Goal: Task Accomplishment & Management: Complete application form

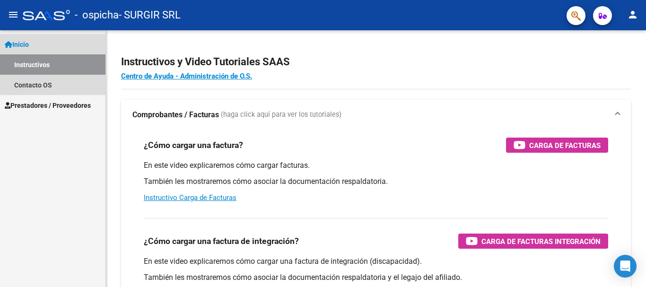
click at [33, 60] on link "Instructivos" at bounding box center [53, 64] width 106 height 20
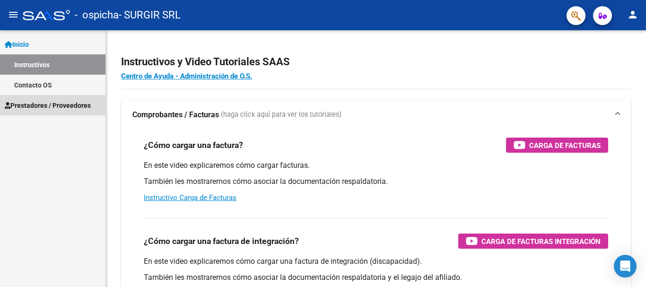
click at [52, 100] on span "Prestadores / Proveedores" at bounding box center [48, 105] width 86 height 10
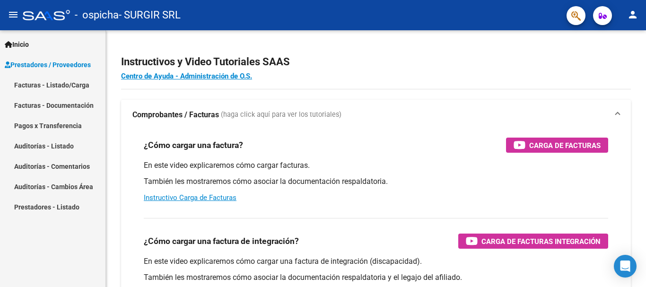
click at [66, 76] on link "Facturas - Listado/Carga" at bounding box center [53, 85] width 106 height 20
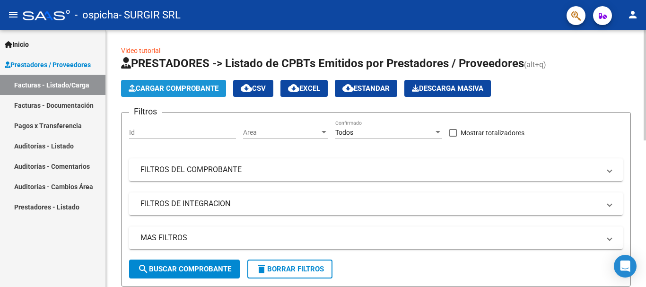
click at [168, 88] on span "Cargar Comprobante" at bounding box center [174, 88] width 90 height 9
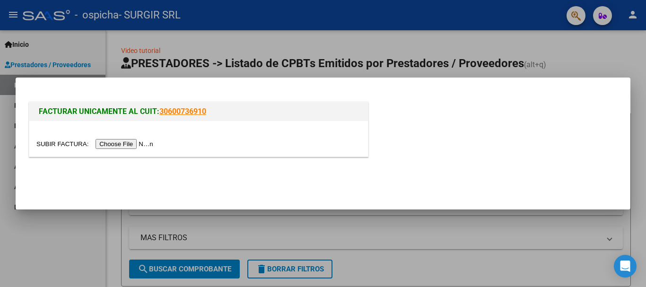
click at [137, 156] on div at bounding box center [198, 138] width 339 height 35
click at [143, 129] on div at bounding box center [198, 138] width 339 height 35
click at [144, 140] on input "file" at bounding box center [96, 144] width 120 height 10
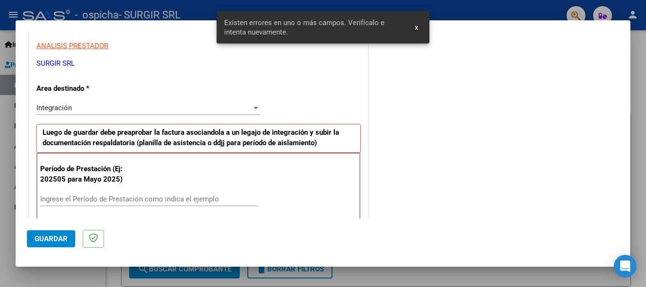
scroll to position [236, 0]
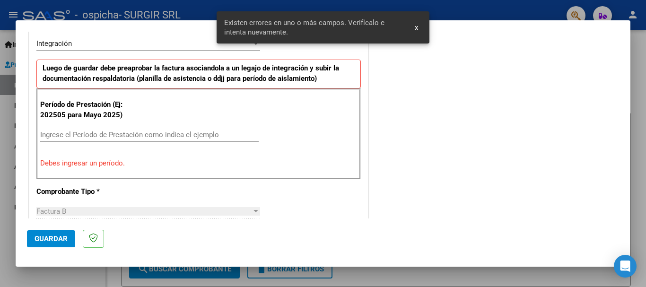
click at [130, 133] on input "Ingrese el Período de Prestación como indica el ejemplo" at bounding box center [149, 135] width 219 height 9
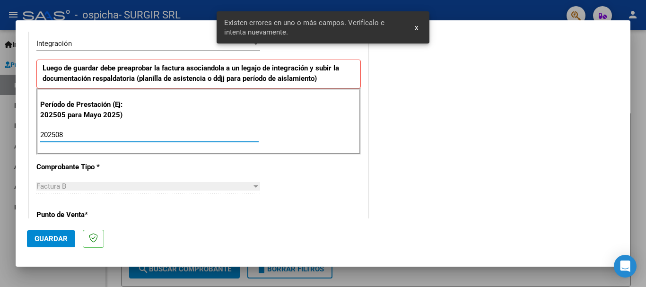
type input "202508"
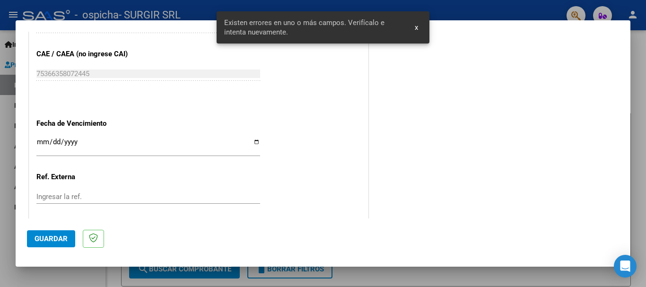
scroll to position [646, 0]
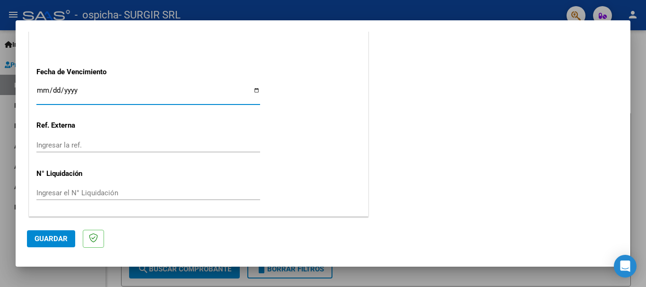
click at [256, 92] on input "Ingresar la fecha" at bounding box center [148, 94] width 224 height 15
type input "[DATE]"
click at [71, 242] on button "Guardar" at bounding box center [51, 238] width 48 height 17
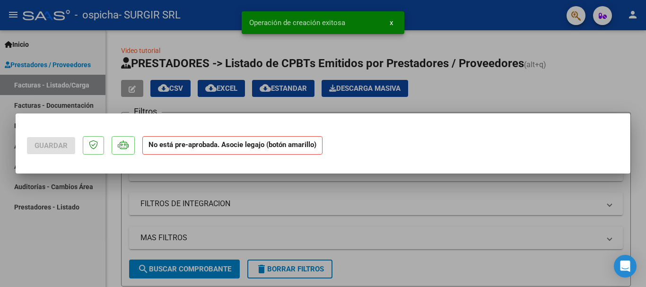
scroll to position [0, 0]
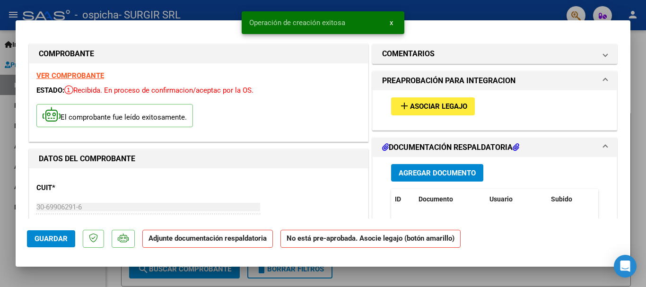
click at [433, 111] on button "add Asociar Legajo" at bounding box center [433, 106] width 84 height 18
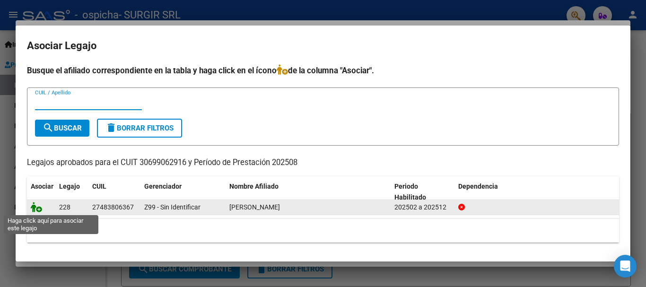
click at [39, 207] on icon at bounding box center [36, 207] width 11 height 10
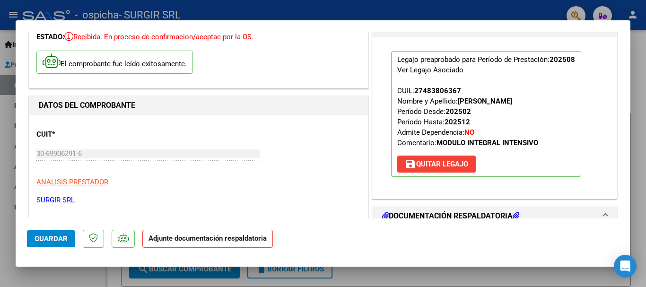
scroll to position [142, 0]
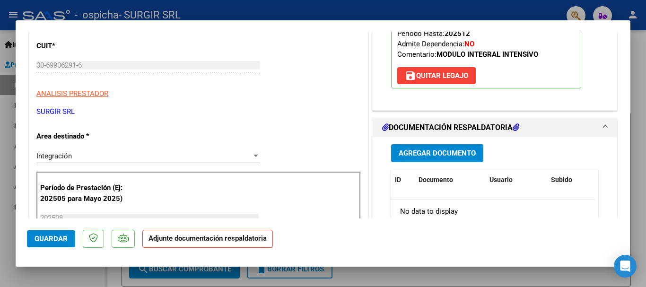
click at [464, 160] on button "Agregar Documento" at bounding box center [437, 153] width 92 height 18
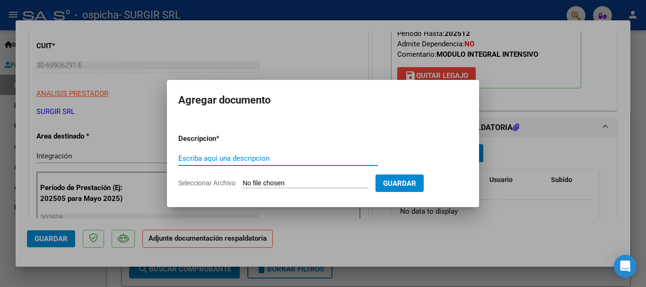
click at [249, 156] on input "Escriba aquí una descripcion" at bounding box center [278, 158] width 200 height 9
type input "autorizacion y asistencia"
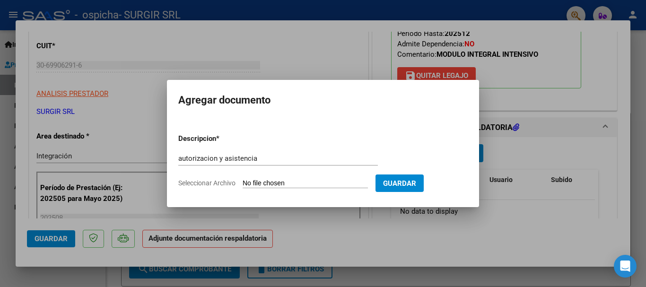
click at [269, 184] on input "Seleccionar Archivo" at bounding box center [305, 183] width 125 height 9
type input "C:\fakepath\asistecia y autorizacion agosto.pdf"
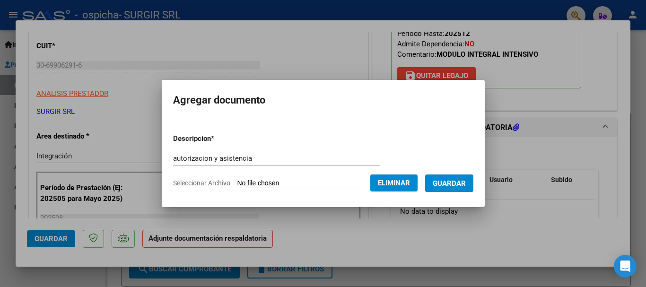
click at [460, 180] on span "Guardar" at bounding box center [449, 183] width 33 height 9
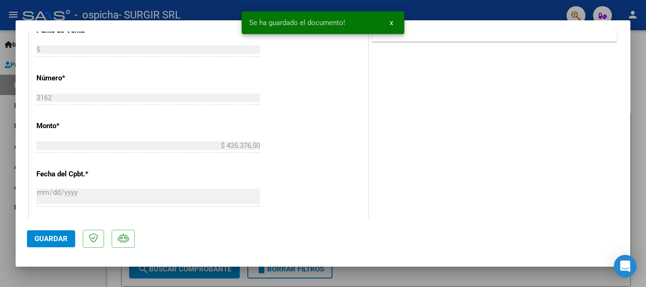
scroll to position [521, 0]
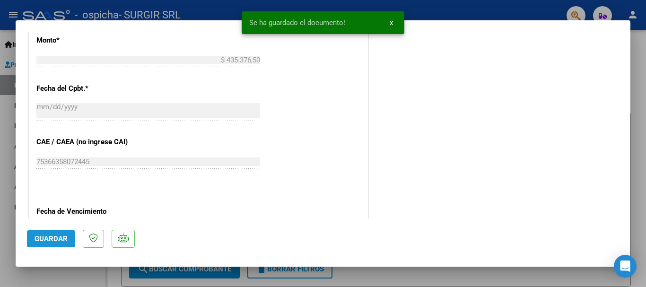
click at [44, 246] on button "Guardar" at bounding box center [51, 238] width 48 height 17
click at [52, 238] on span "Guardar" at bounding box center [51, 239] width 33 height 9
click at [0, 222] on div at bounding box center [323, 143] width 646 height 287
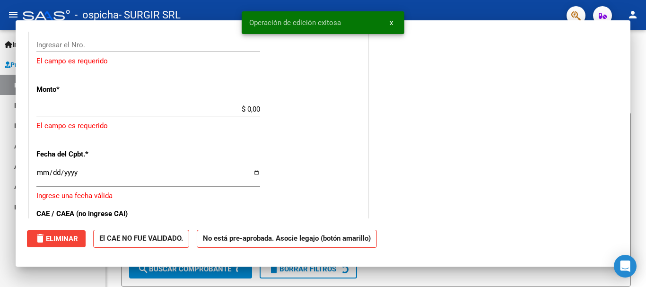
scroll to position [0, 0]
